Goal: Task Accomplishment & Management: Manage account settings

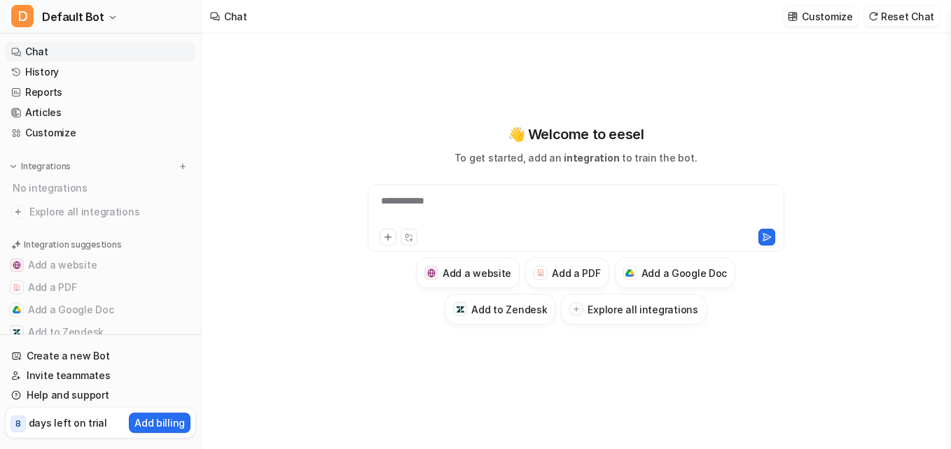
click at [470, 197] on div "**********" at bounding box center [576, 210] width 410 height 32
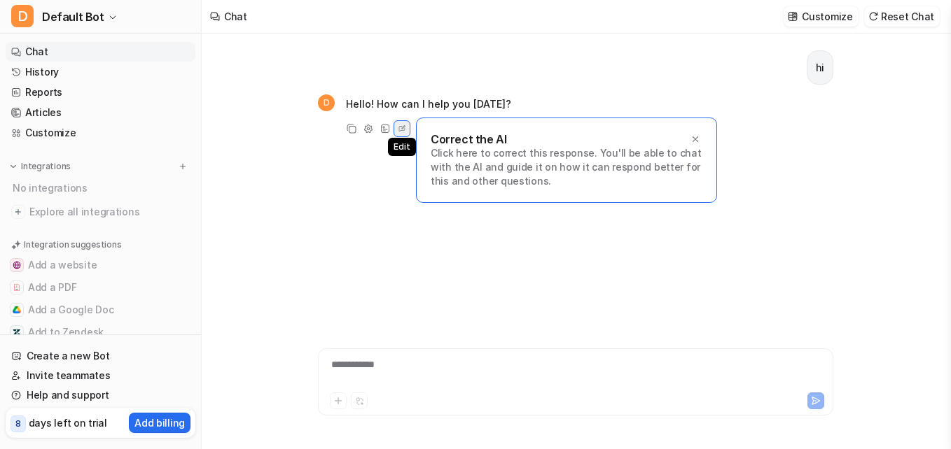
click at [401, 126] on icon at bounding box center [402, 129] width 13 height 18
click at [403, 127] on icon at bounding box center [402, 129] width 13 height 18
click at [398, 150] on span "Edit" at bounding box center [401, 147] width 27 height 18
click at [470, 132] on div "Correct the AI Click here to correct this response. You'll be able to chat with…" at bounding box center [566, 160] width 301 height 85
click at [470, 135] on icon at bounding box center [695, 139] width 10 height 10
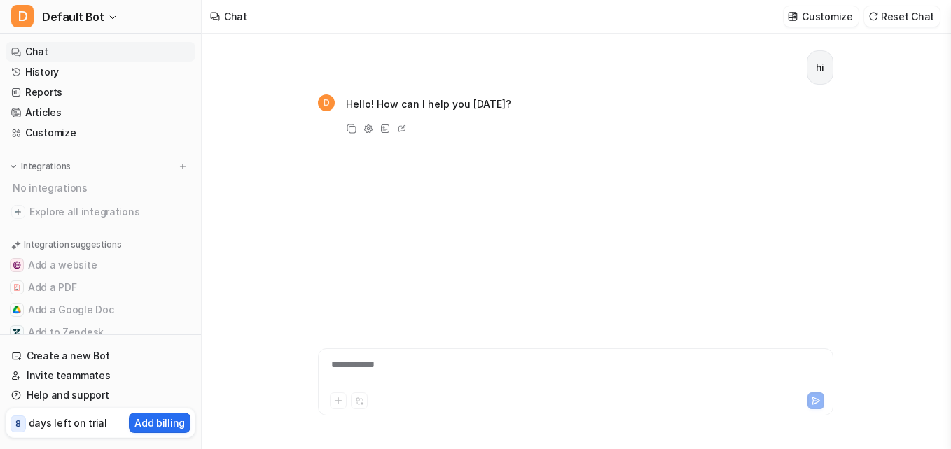
drag, startPoint x: 442, startPoint y: 98, endPoint x: 444, endPoint y: 118, distance: 19.7
click at [444, 116] on div "D Hello! How can I help you [DATE]? Copy Adjust Tone View Sources Edit" at bounding box center [414, 115] width 193 height 44
drag, startPoint x: 447, startPoint y: 105, endPoint x: 408, endPoint y: 108, distance: 38.6
click at [408, 108] on p "Hello! How can I help you [DATE]?" at bounding box center [428, 104] width 165 height 17
drag, startPoint x: 408, startPoint y: 108, endPoint x: 602, endPoint y: 115, distance: 194.1
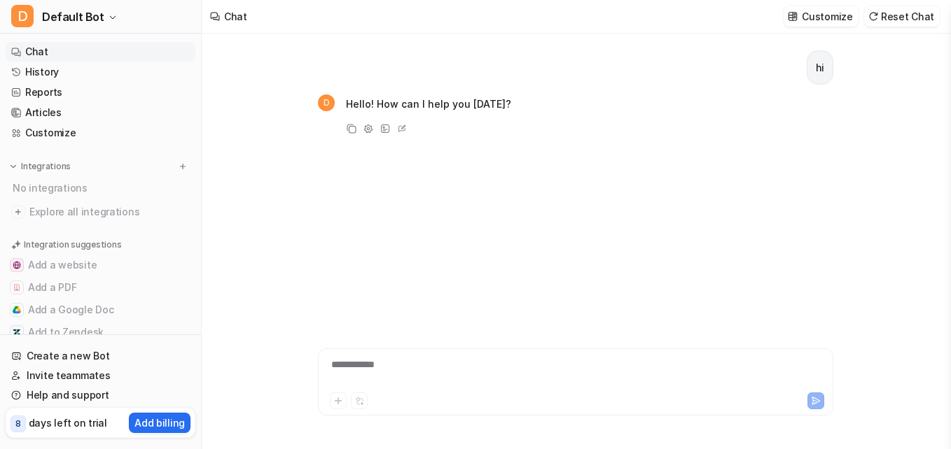
click at [470, 115] on div "D Hello! How can I help you [DATE]? Copy Adjust Tone View Sources Edit" at bounding box center [575, 115] width 515 height 44
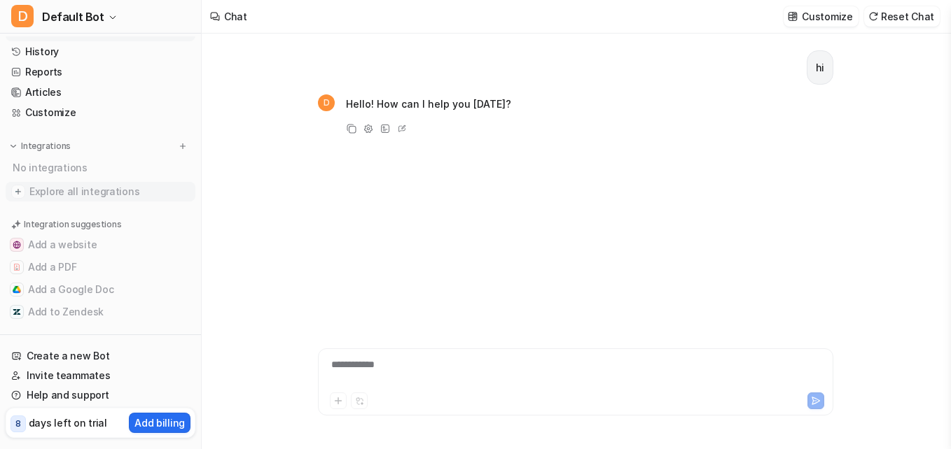
scroll to position [32, 0]
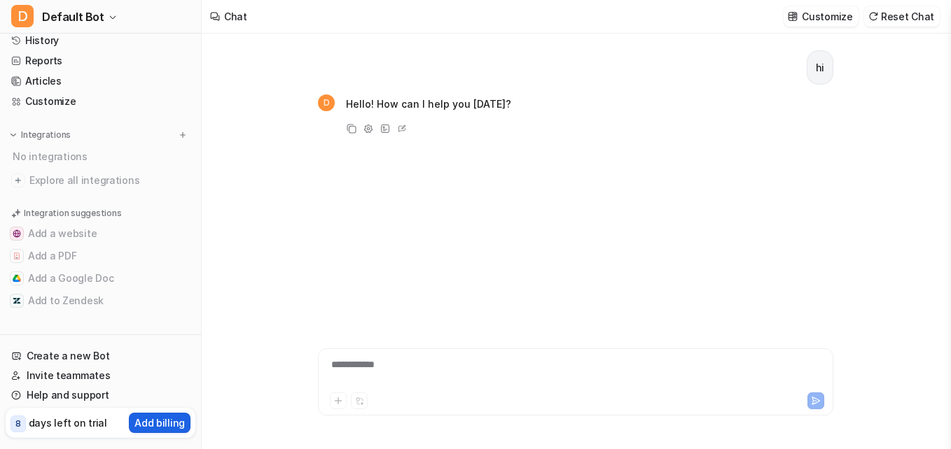
click at [181, 419] on p "Add billing" at bounding box center [159, 423] width 50 height 15
